Goal: Navigation & Orientation: Find specific page/section

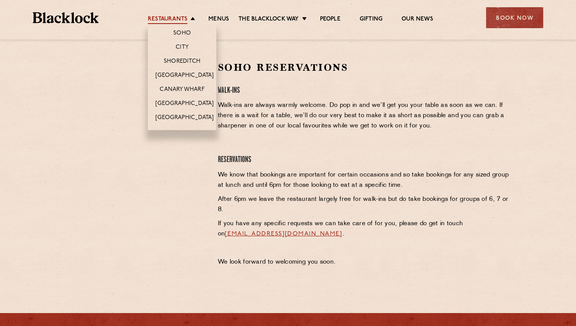
click at [167, 19] on link "Restaurants" at bounding box center [168, 20] width 40 height 8
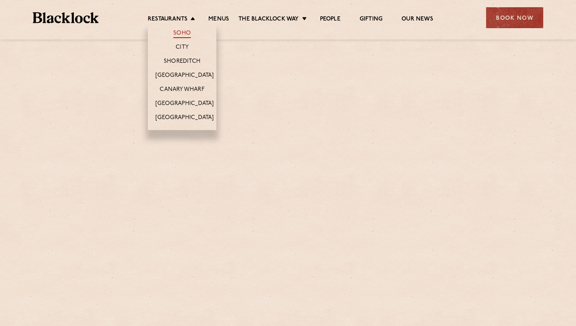
click at [185, 33] on link "Soho" at bounding box center [182, 34] width 18 height 8
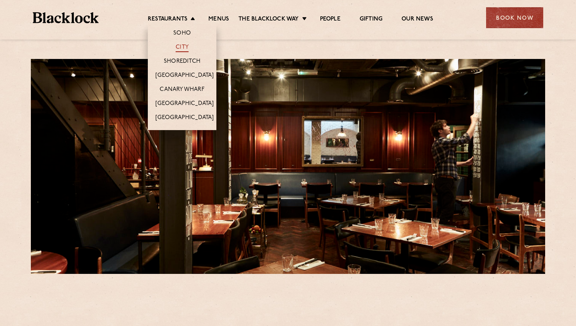
click at [183, 44] on link "City" at bounding box center [182, 48] width 13 height 8
